Goal: Check status

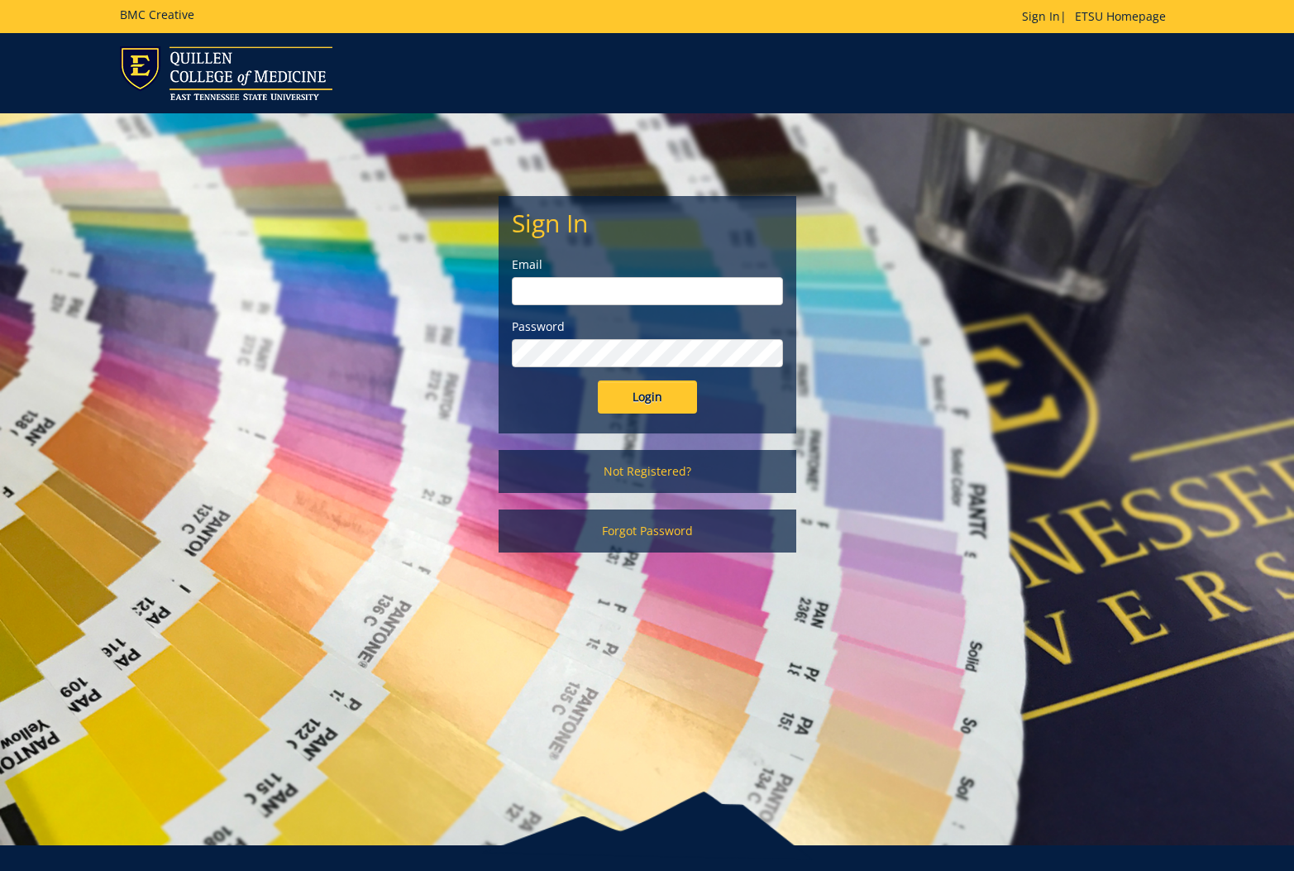
type input "[EMAIL_ADDRESS][DOMAIN_NAME]"
click at [628, 399] on input "Login" at bounding box center [647, 396] width 99 height 33
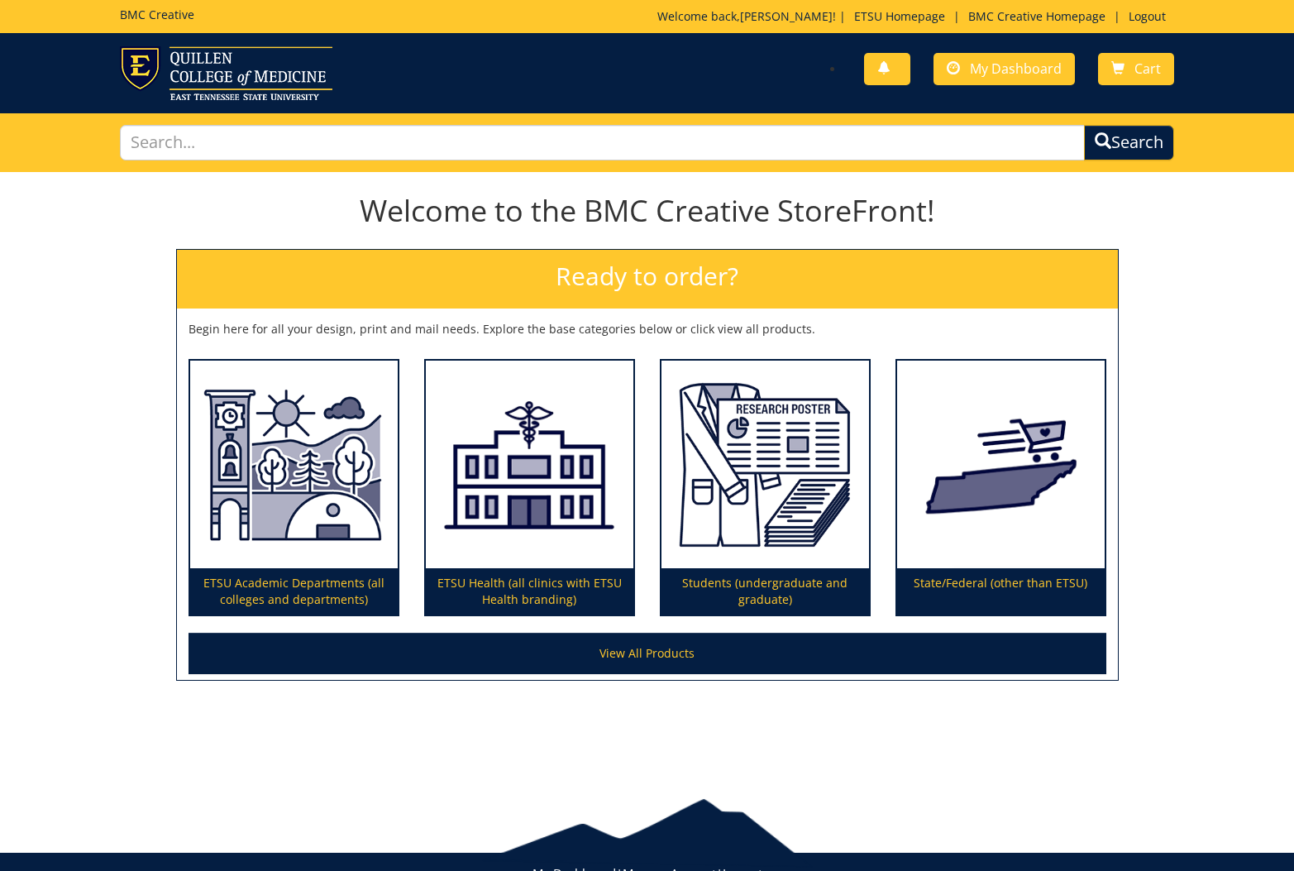
click at [1029, 51] on div "You have no new notifications My Dashboard Cart" at bounding box center [916, 69] width 539 height 47
click at [1017, 73] on span "My Dashboard" at bounding box center [1016, 69] width 92 height 18
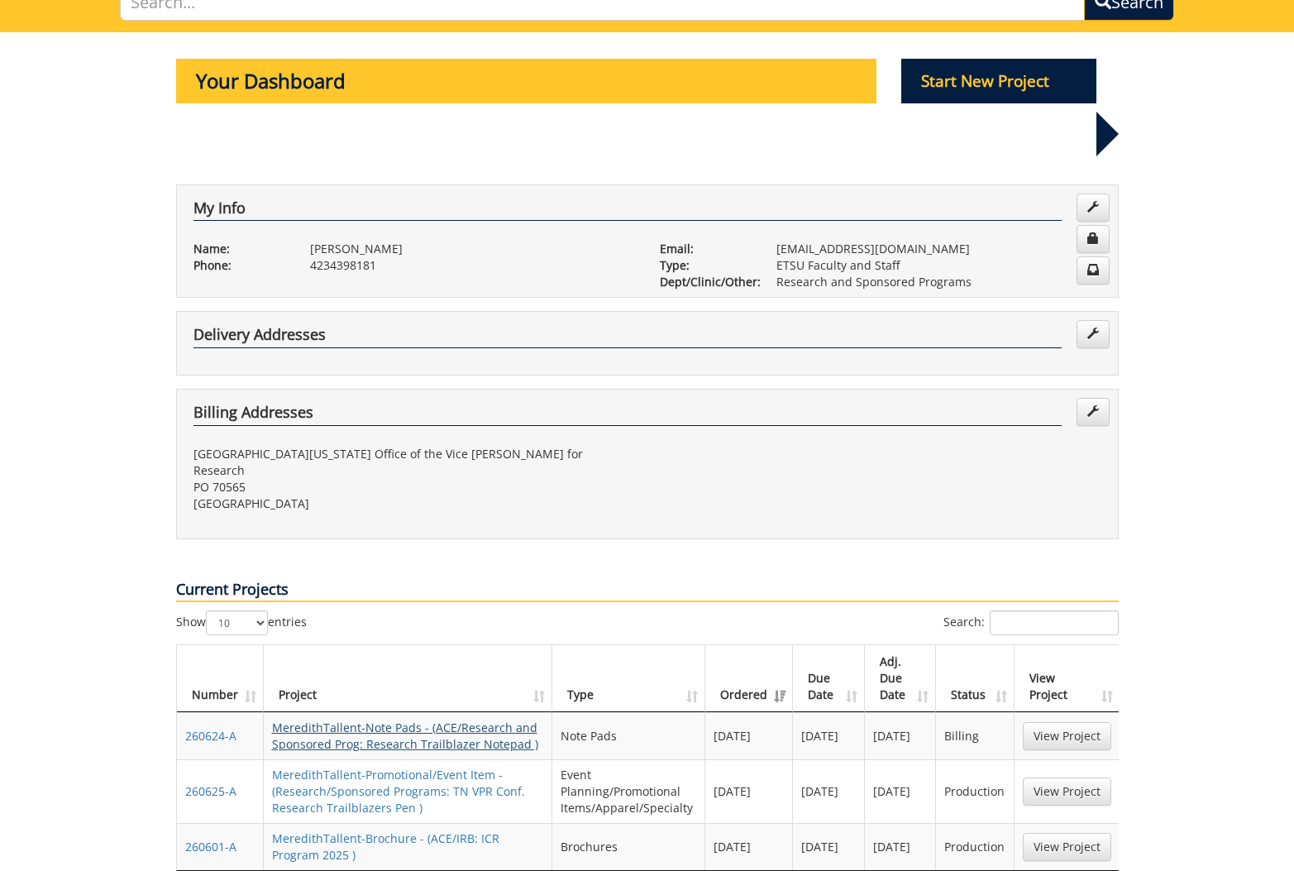
scroll to position [352, 0]
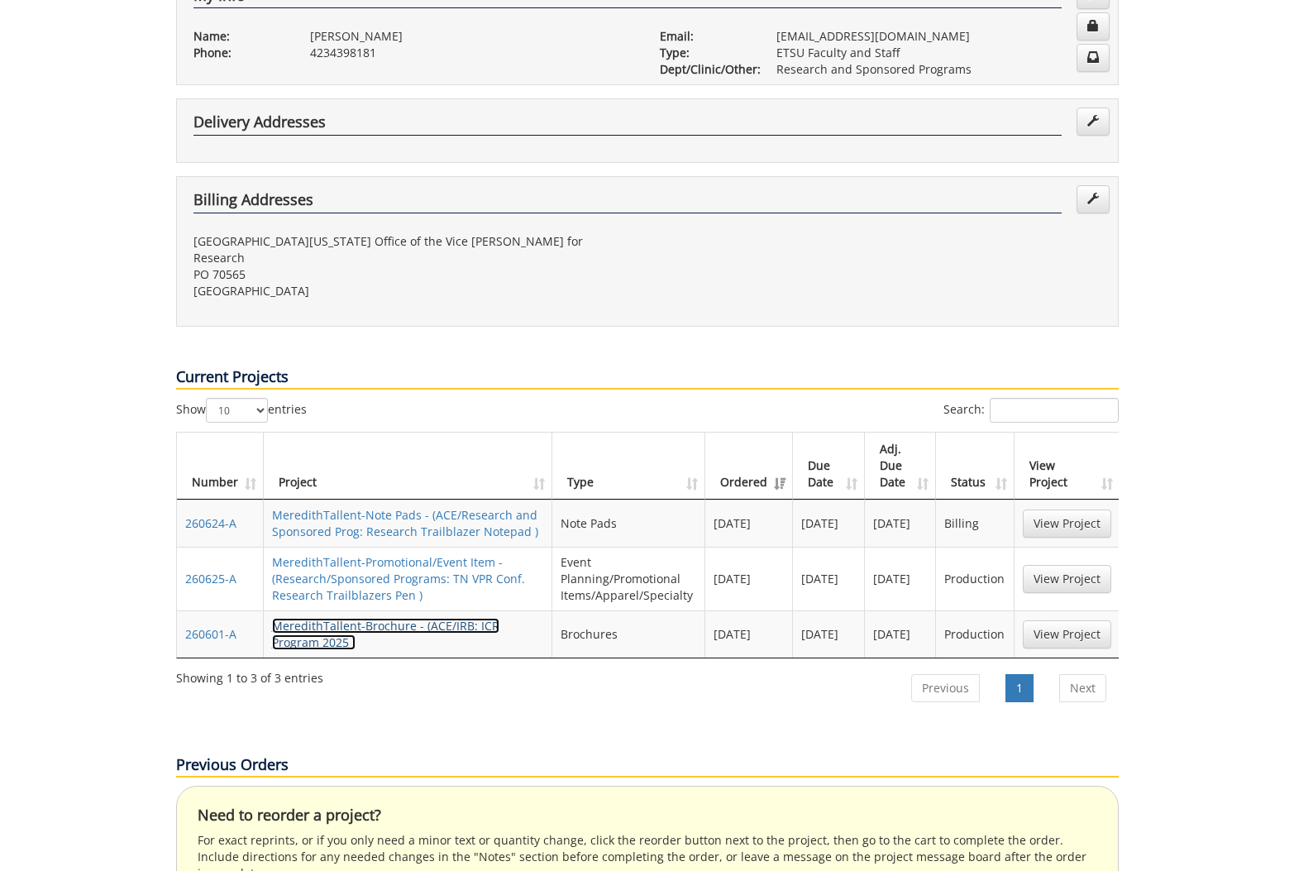
click at [381, 618] on link "MeredithTallent-Brochure - (ACE/IRB: ICR Program 2025 )" at bounding box center [385, 634] width 227 height 32
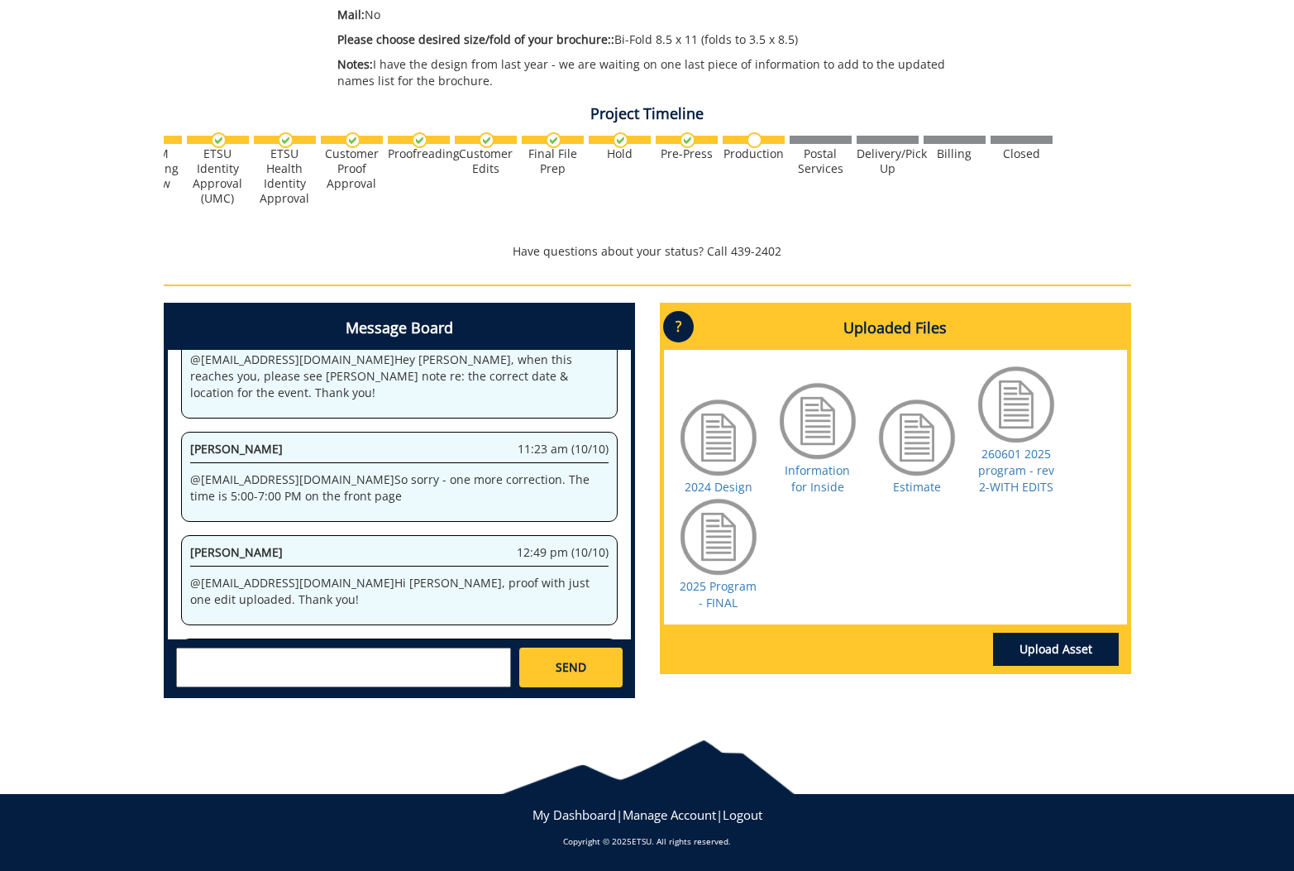
scroll to position [877, 0]
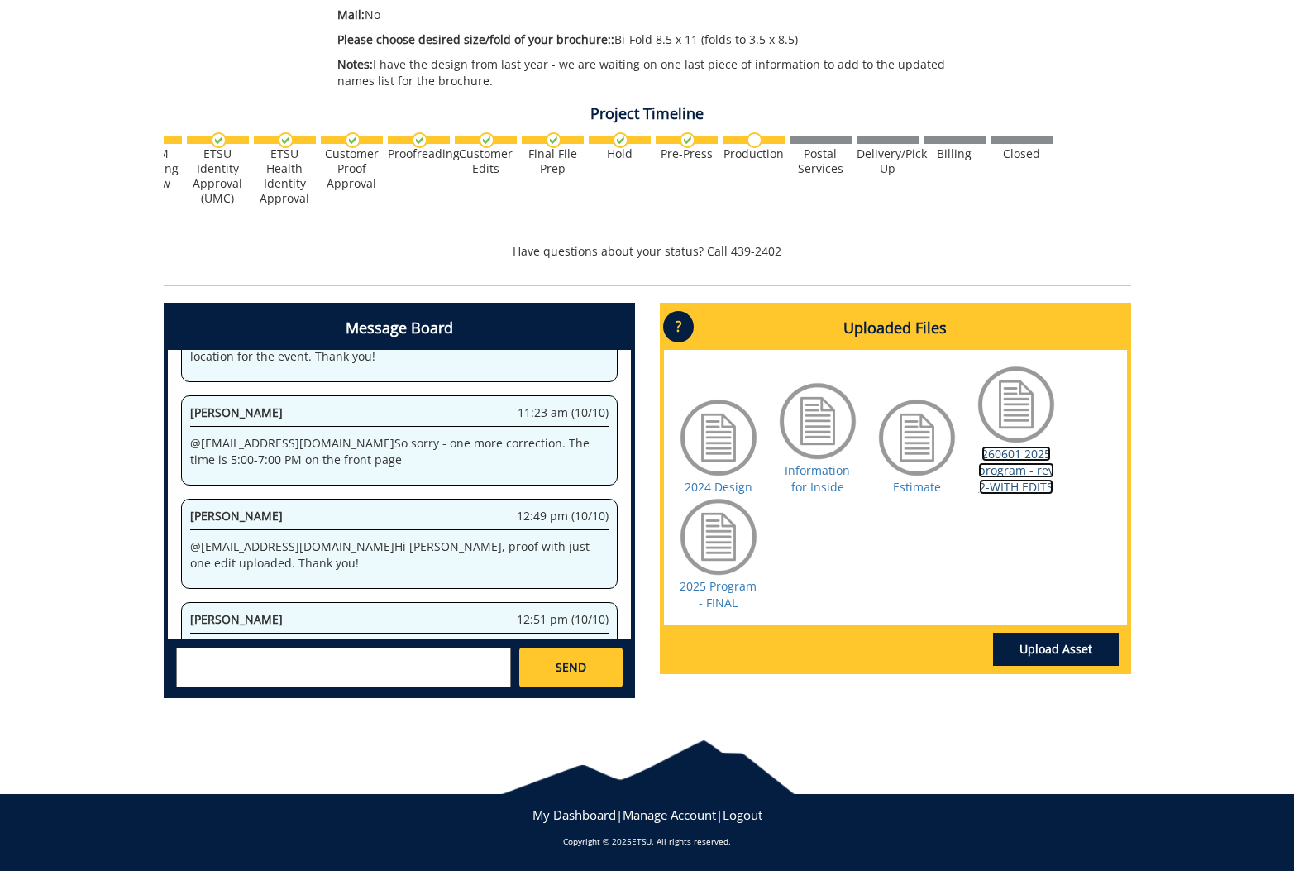
click at [1024, 487] on link "260601 2025 program - rev 2-WITH EDITS" at bounding box center [1016, 470] width 76 height 49
click at [740, 589] on link "2025 Program - FINAL" at bounding box center [718, 594] width 77 height 32
